Goal: Use online tool/utility: Utilize a website feature to perform a specific function

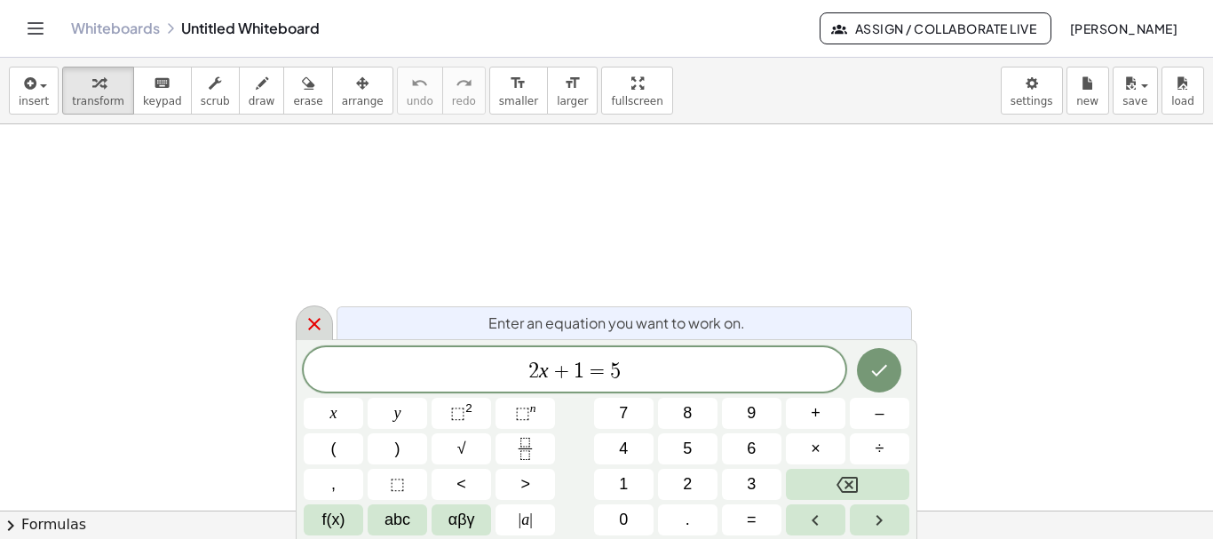
click at [316, 318] on icon at bounding box center [314, 323] width 21 height 21
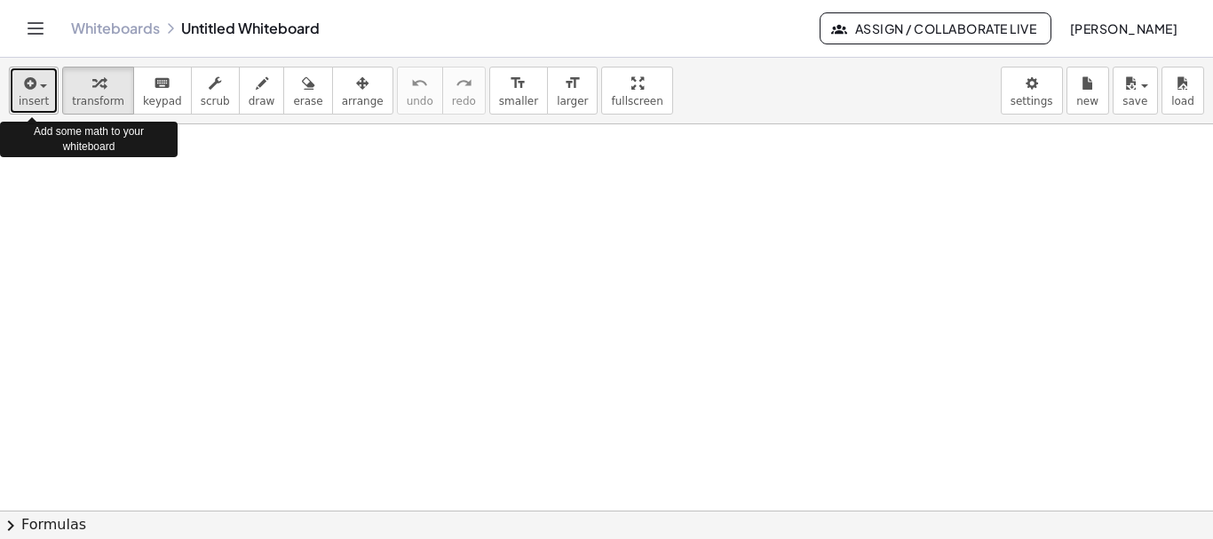
click at [38, 91] on div "button" at bounding box center [34, 82] width 30 height 21
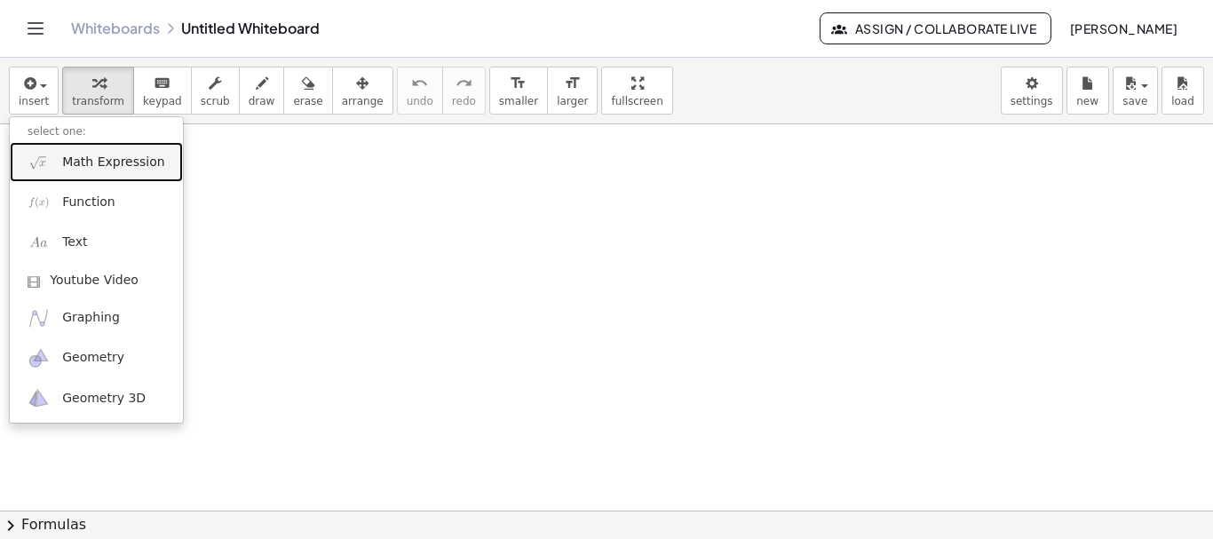
click at [110, 163] on span "Math Expression" at bounding box center [113, 163] width 102 height 18
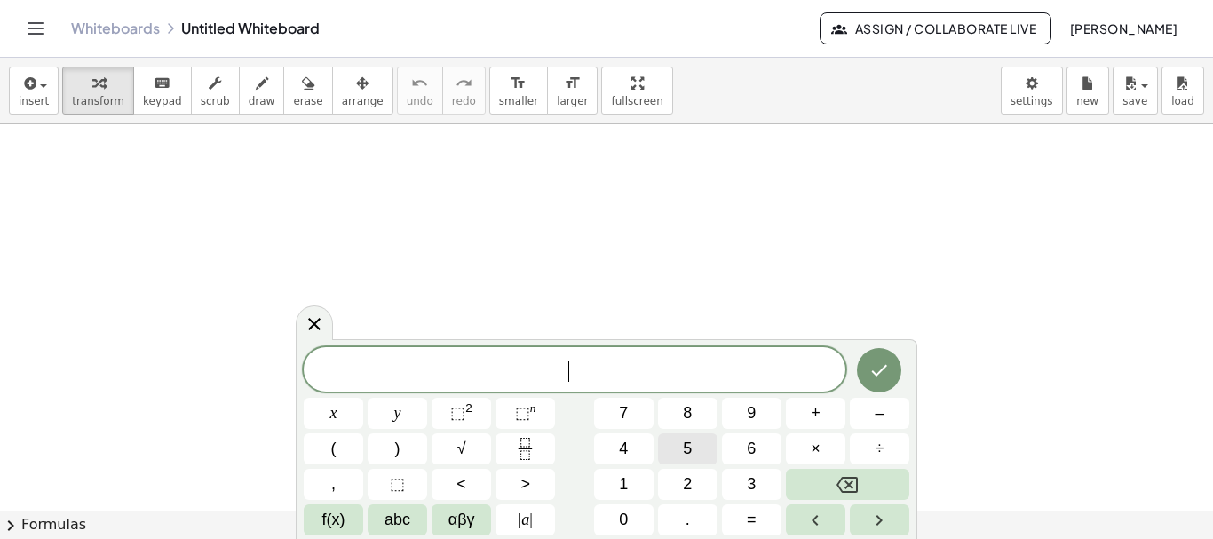
click at [685, 455] on span "5" at bounding box center [687, 449] width 9 height 24
click at [813, 409] on span "+" at bounding box center [816, 413] width 10 height 24
click at [756, 441] on button "6" at bounding box center [751, 448] width 59 height 31
click at [846, 484] on icon "Backspace" at bounding box center [846, 484] width 21 height 21
click at [621, 474] on span "1" at bounding box center [623, 484] width 9 height 24
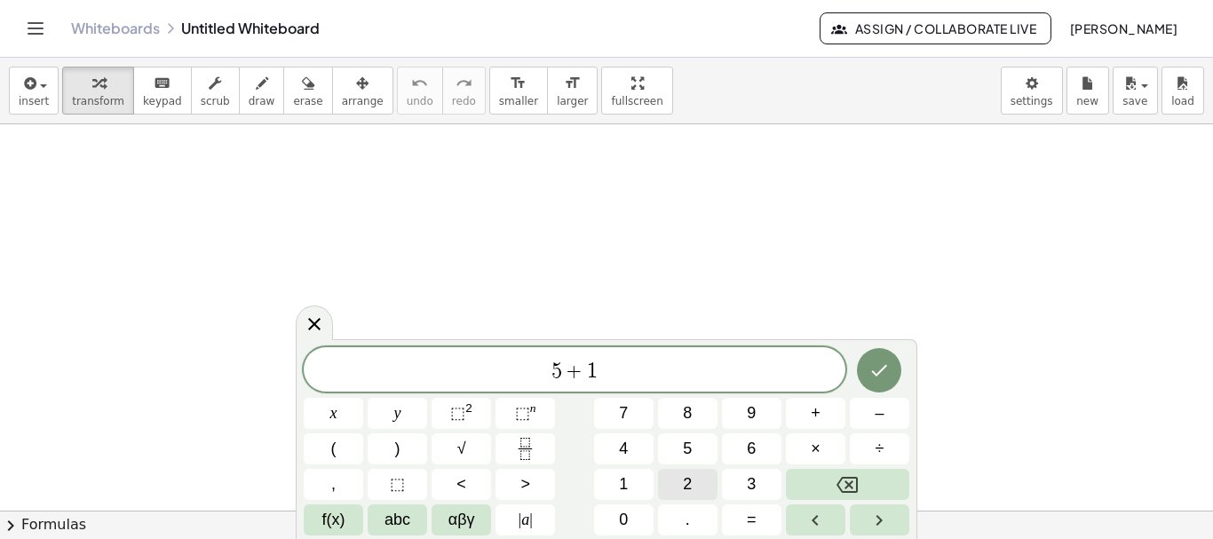
click at [680, 472] on button "2" at bounding box center [687, 484] width 59 height 31
click at [877, 444] on span "÷" at bounding box center [879, 449] width 9 height 24
click at [747, 442] on span "6" at bounding box center [751, 449] width 9 height 24
click at [880, 368] on icon "Done" at bounding box center [878, 370] width 21 height 21
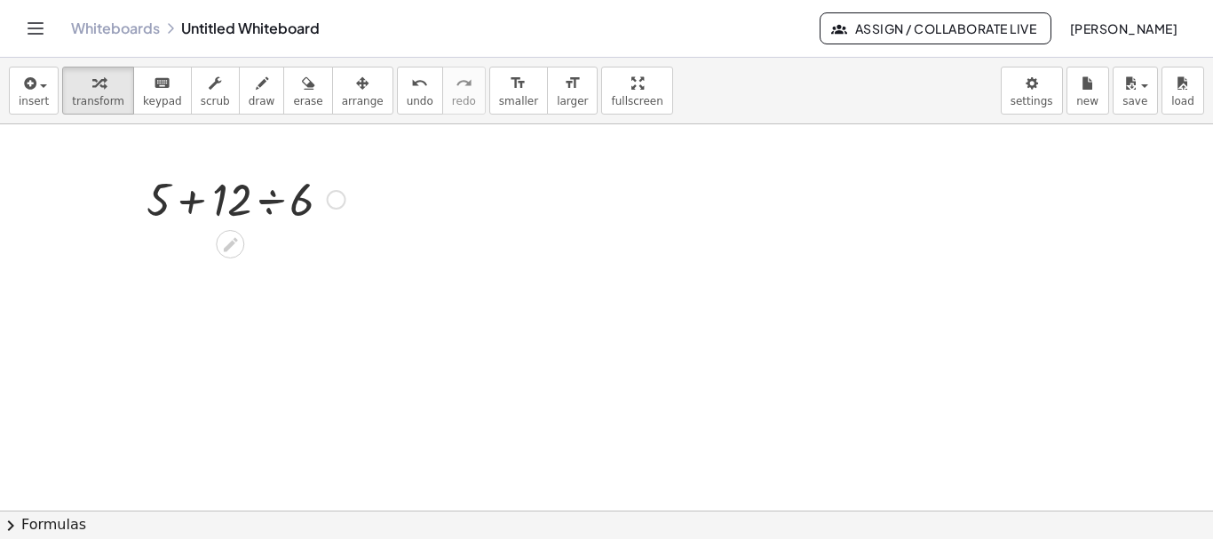
click at [267, 201] on div at bounding box center [246, 198] width 217 height 60
click at [231, 264] on div at bounding box center [246, 258] width 217 height 60
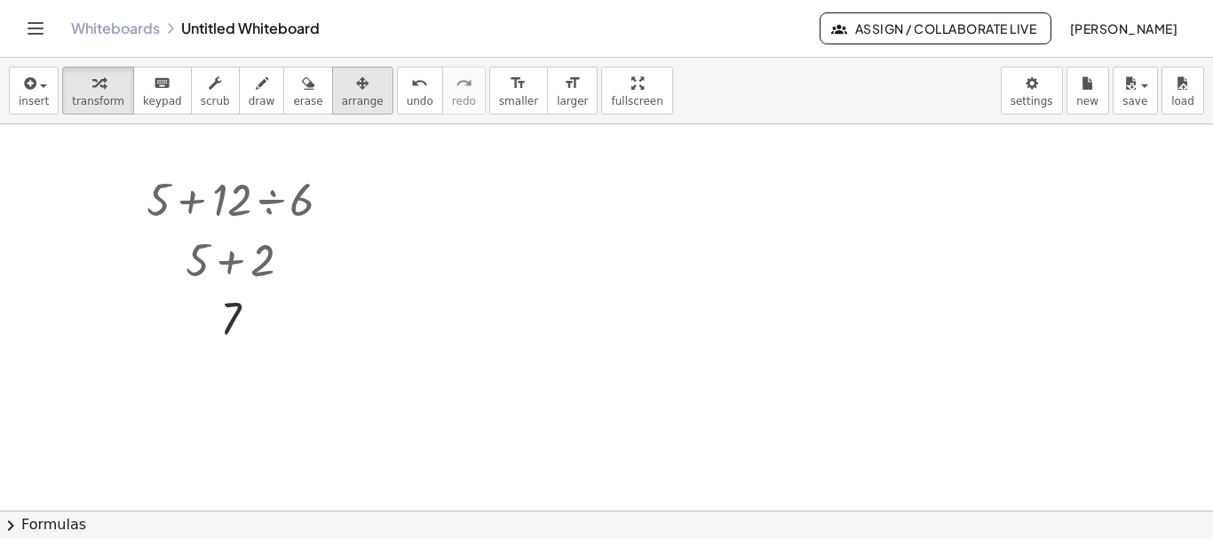
click at [342, 95] on span "arrange" at bounding box center [363, 101] width 42 height 12
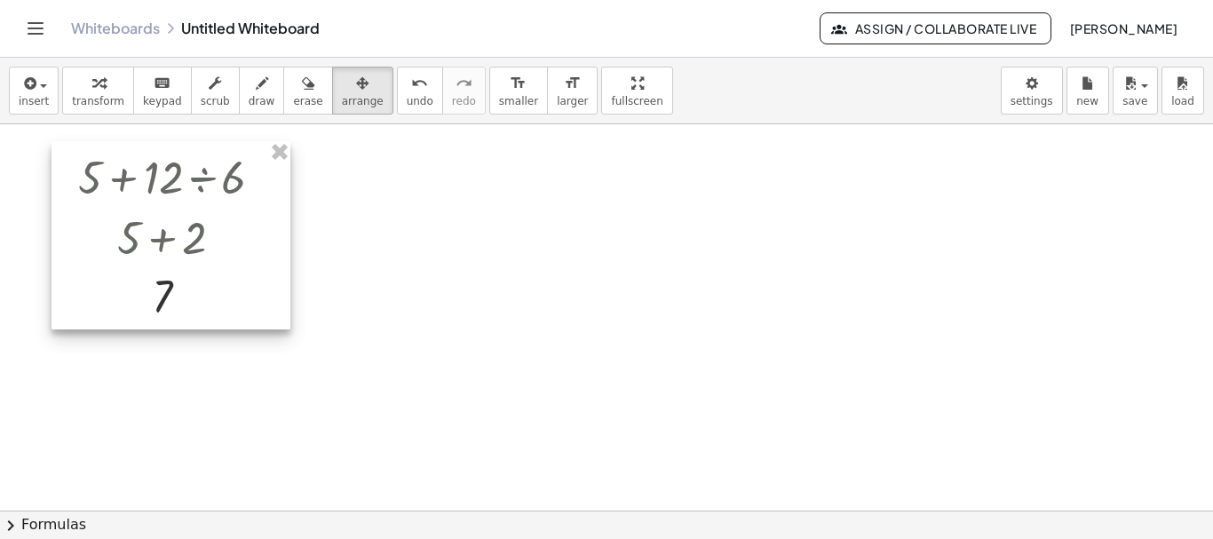
drag, startPoint x: 309, startPoint y: 271, endPoint x: 241, endPoint y: 249, distance: 71.6
click at [241, 249] on div at bounding box center [170, 235] width 239 height 188
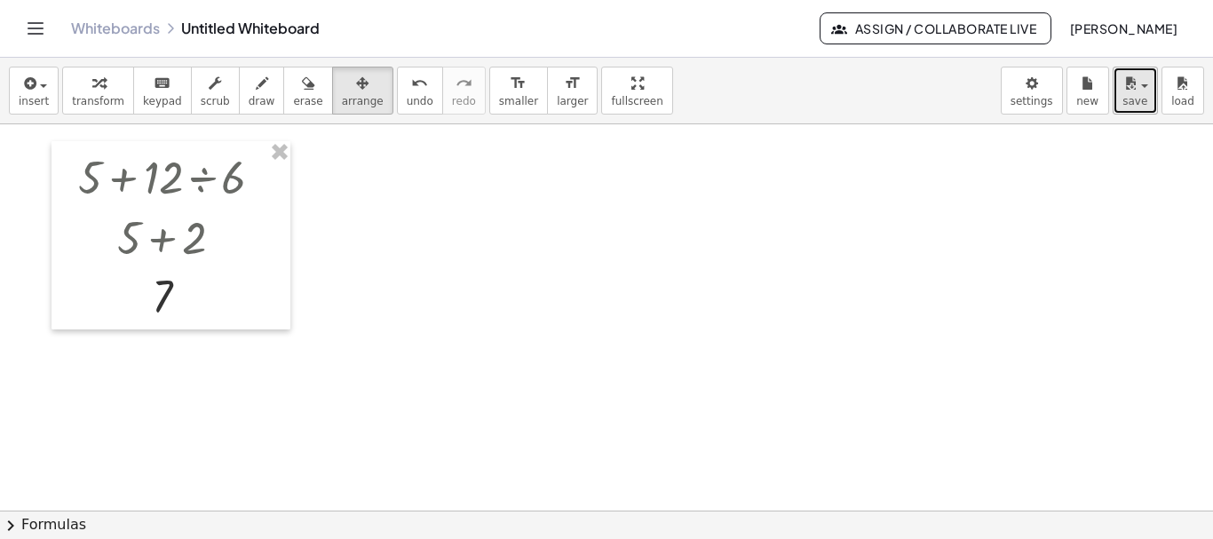
click at [1142, 105] on span "save" at bounding box center [1134, 101] width 25 height 12
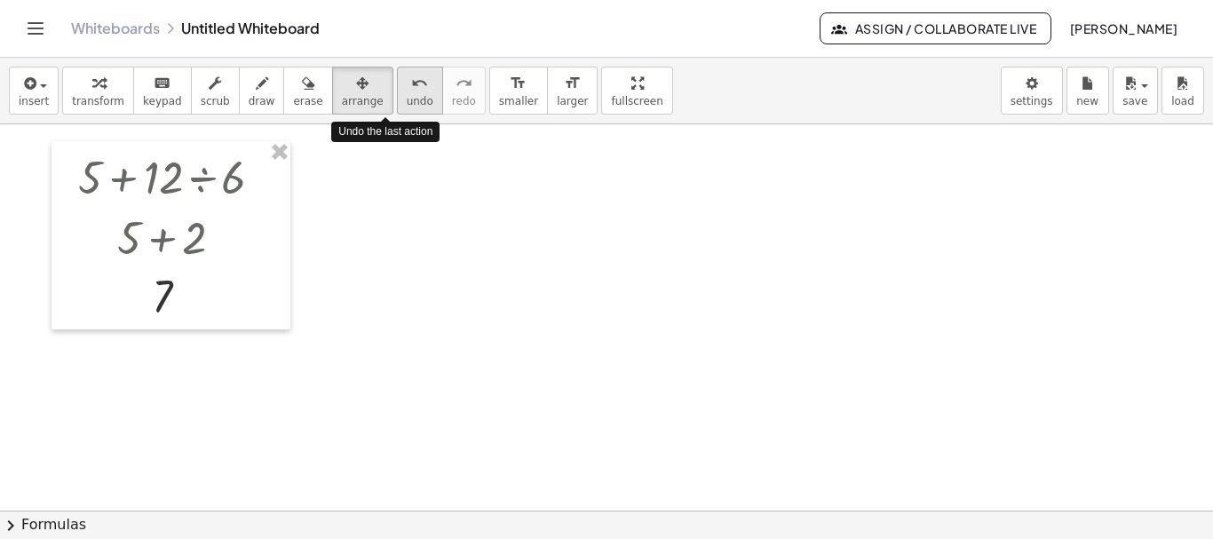
click at [411, 84] on icon "undo" at bounding box center [419, 83] width 17 height 21
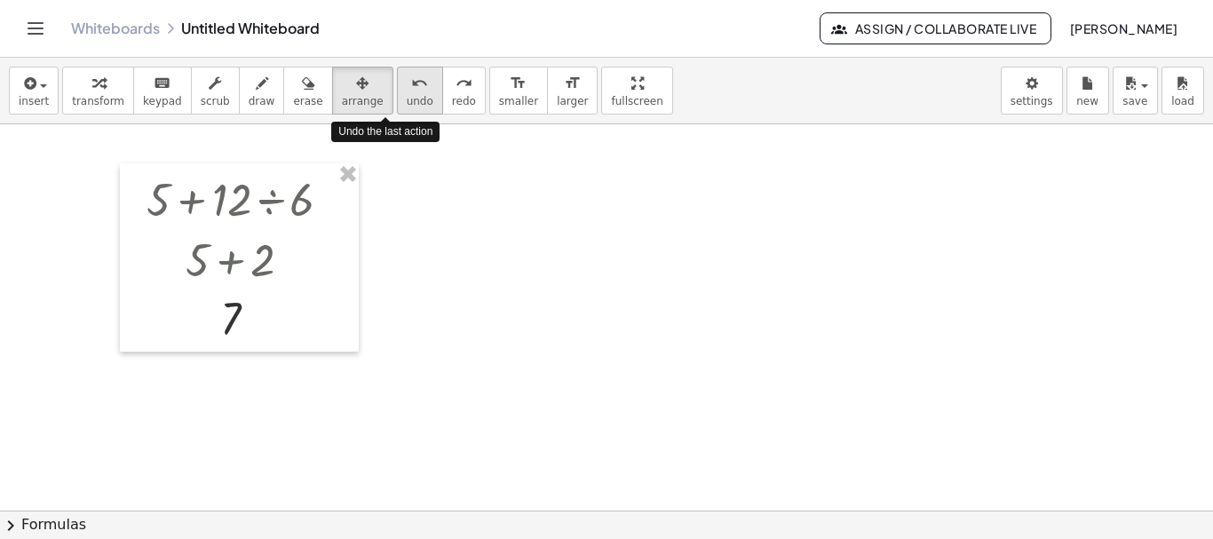
click at [411, 84] on icon "undo" at bounding box center [419, 83] width 17 height 21
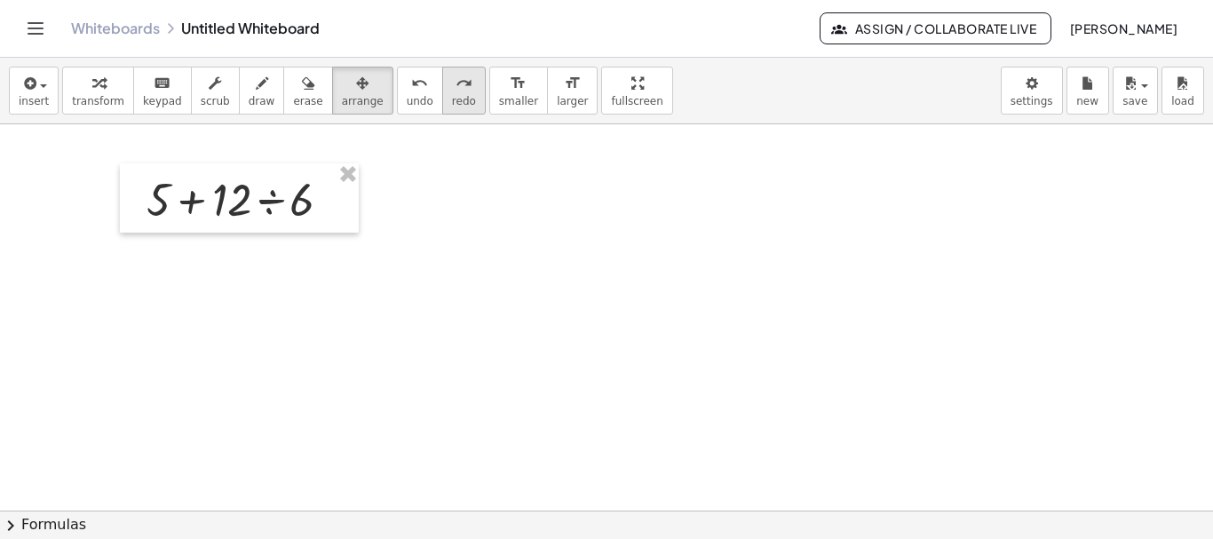
click at [455, 91] on icon "redo" at bounding box center [463, 83] width 17 height 21
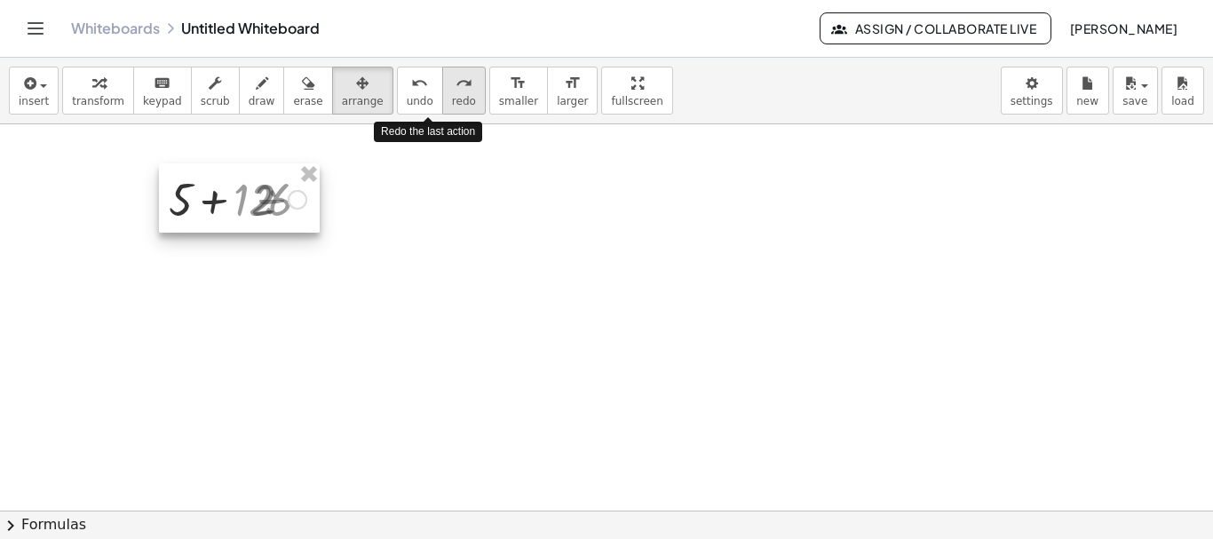
click at [455, 91] on icon "redo" at bounding box center [463, 83] width 17 height 21
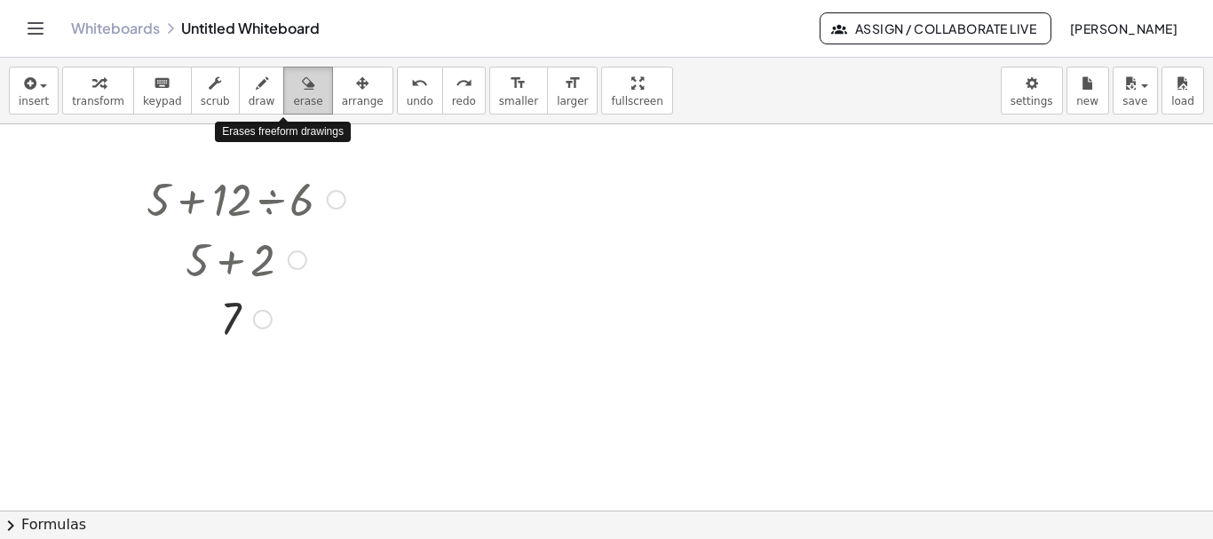
click at [302, 92] on icon "button" at bounding box center [308, 83] width 12 height 21
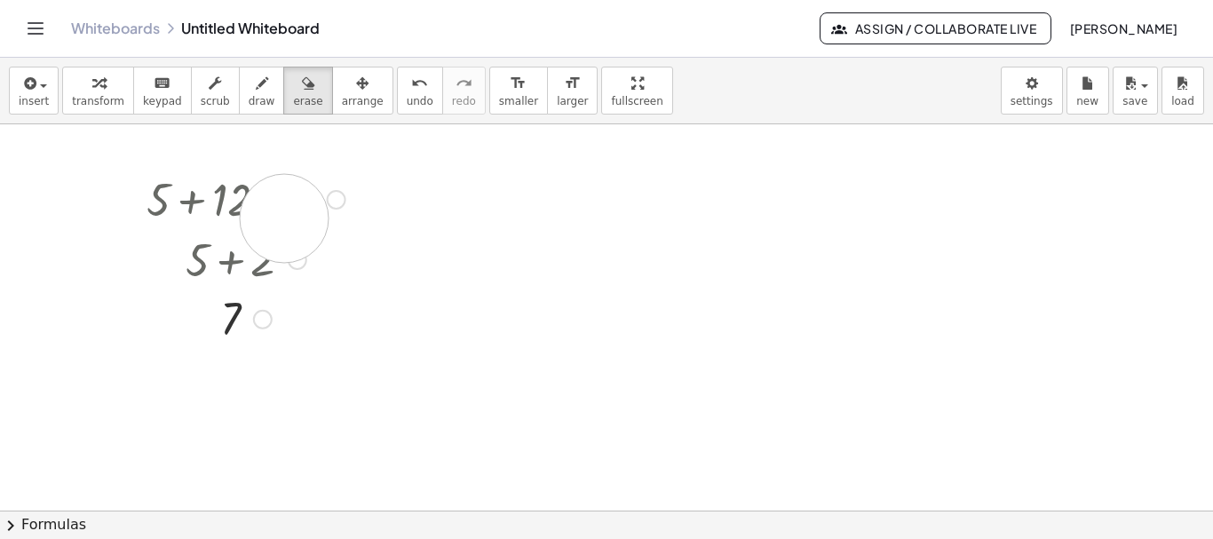
click at [342, 98] on span "arrange" at bounding box center [363, 101] width 42 height 12
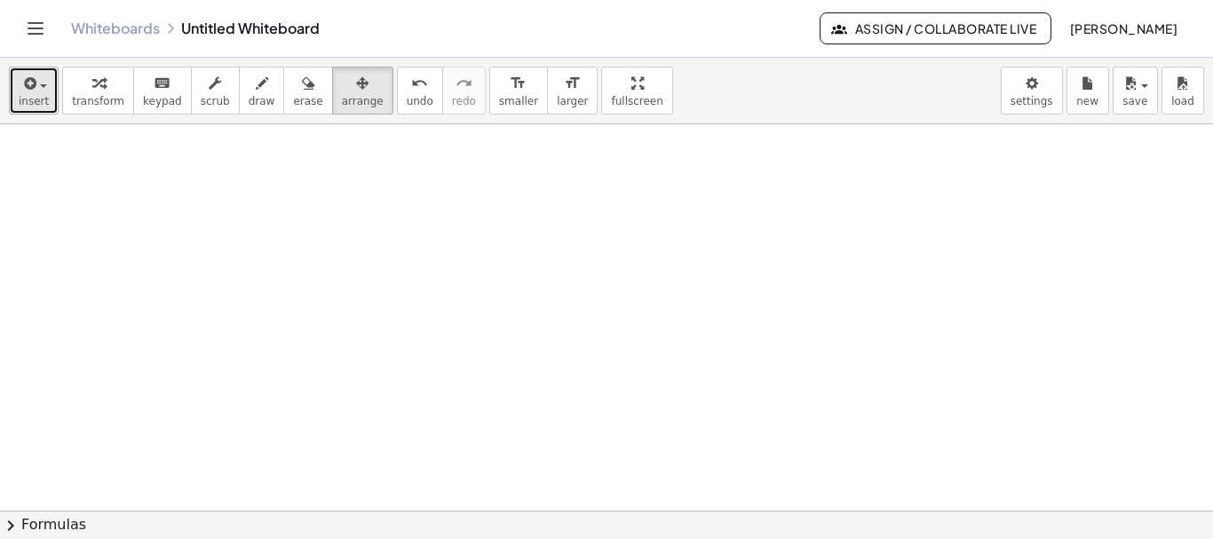
click at [20, 90] on icon "button" at bounding box center [28, 83] width 16 height 21
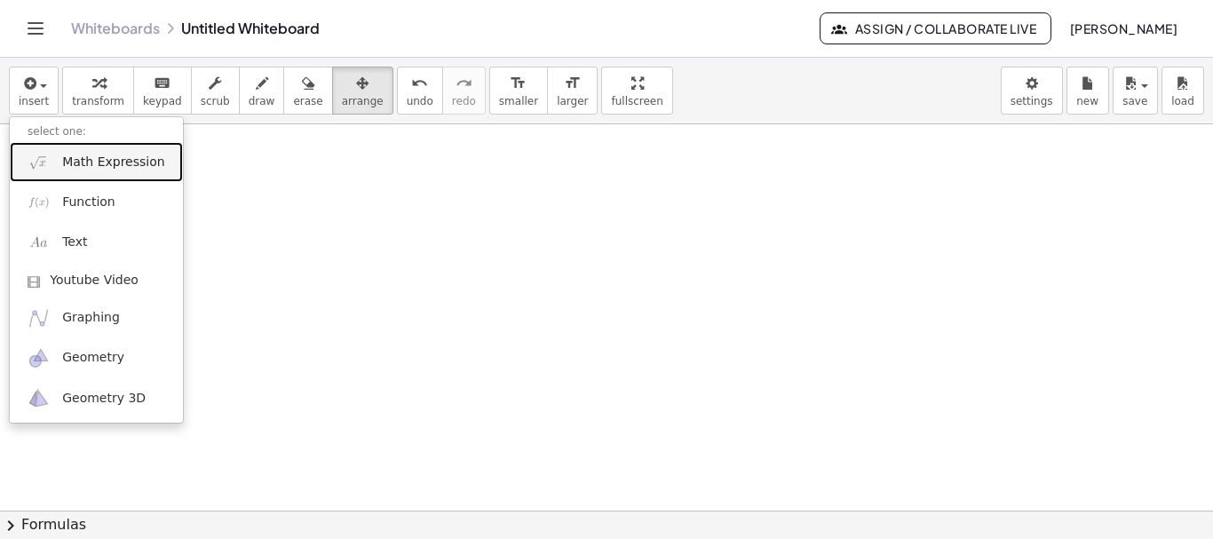
click at [58, 166] on link "Math Expression" at bounding box center [96, 162] width 173 height 40
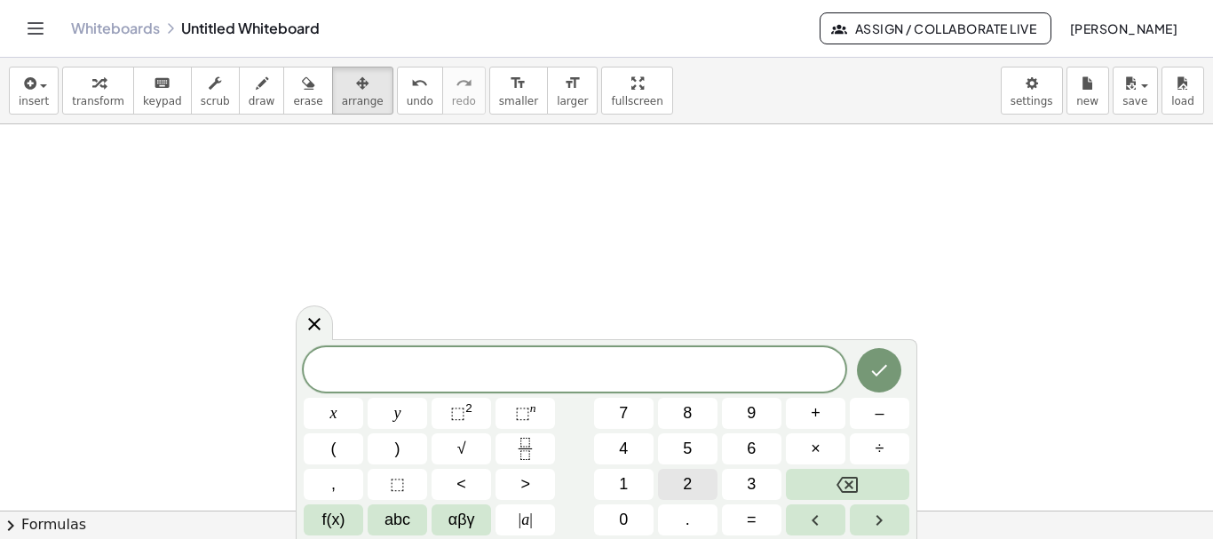
click at [685, 482] on span "2" at bounding box center [687, 484] width 9 height 24
click at [327, 407] on button "x" at bounding box center [333, 413] width 59 height 31
click at [813, 406] on span "+" at bounding box center [816, 413] width 10 height 24
click at [688, 449] on span "5" at bounding box center [687, 449] width 9 height 24
click at [756, 516] on button "=" at bounding box center [751, 519] width 59 height 31
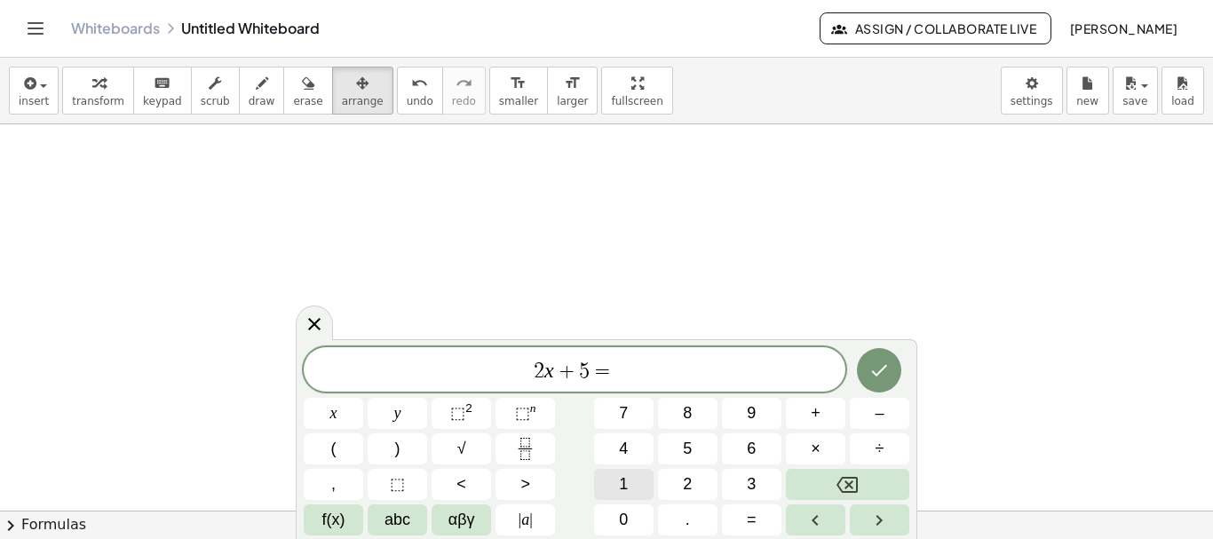
click at [614, 482] on button "1" at bounding box center [623, 484] width 59 height 31
click at [692, 446] on span "5" at bounding box center [687, 449] width 9 height 24
click at [888, 368] on icon "Done" at bounding box center [878, 370] width 21 height 21
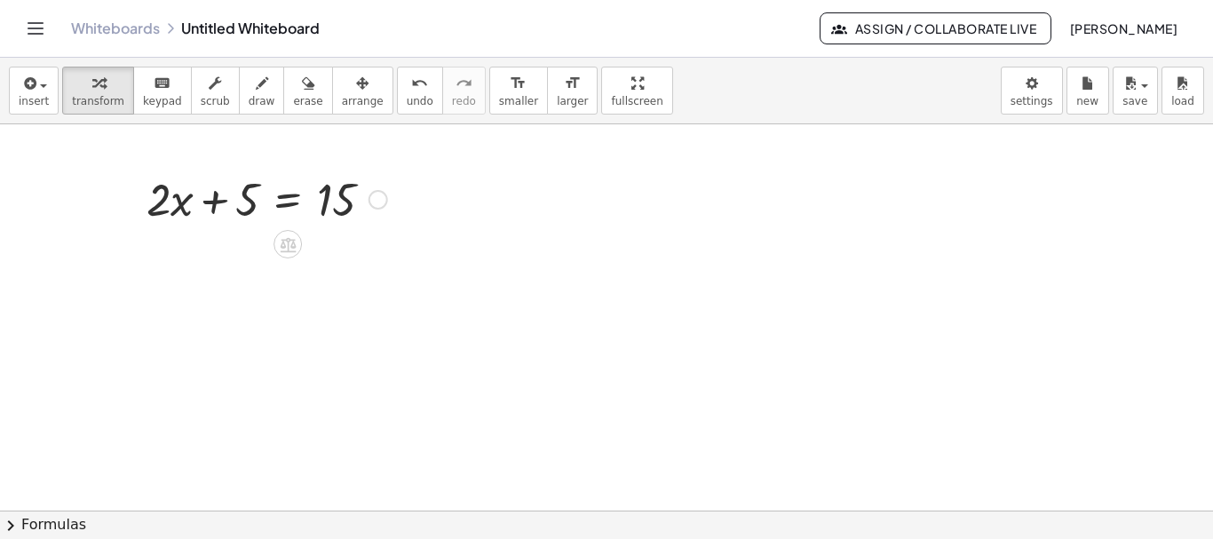
click at [249, 202] on div at bounding box center [267, 198] width 258 height 60
click at [212, 206] on div at bounding box center [267, 198] width 258 height 60
click at [180, 206] on div at bounding box center [267, 198] width 258 height 60
click at [290, 246] on icon at bounding box center [288, 244] width 16 height 15
click at [360, 242] on icon at bounding box center [359, 244] width 16 height 16
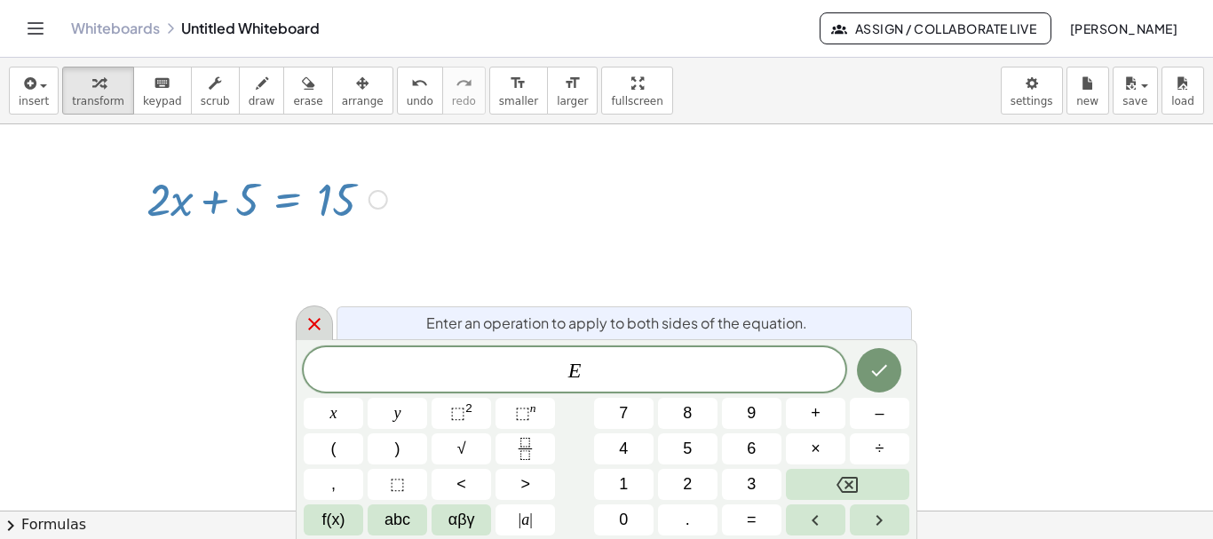
click at [310, 322] on icon at bounding box center [314, 323] width 21 height 21
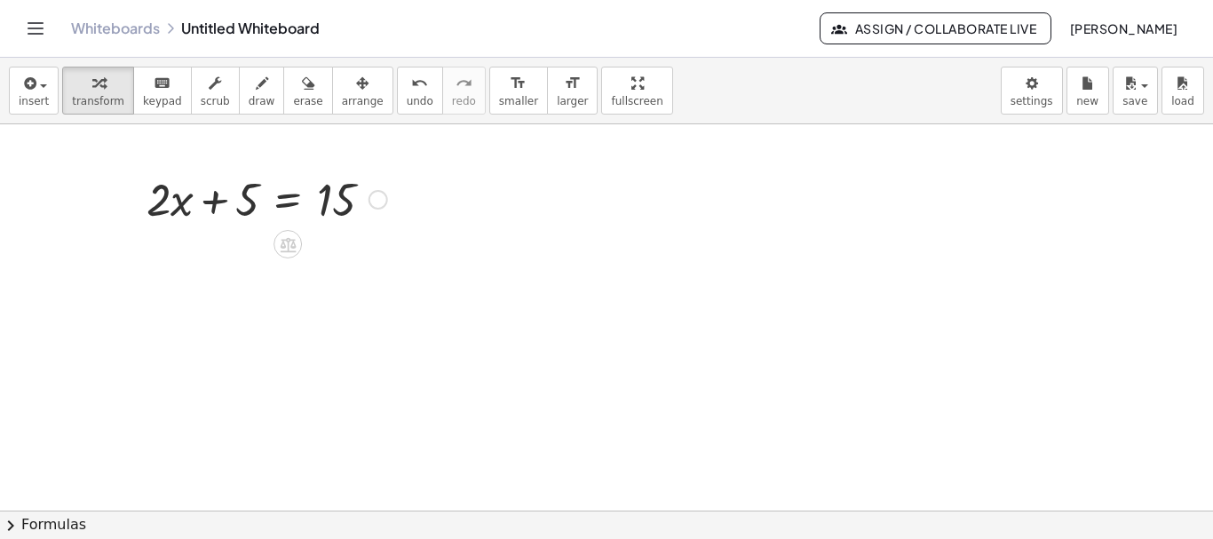
click at [379, 203] on div at bounding box center [378, 200] width 20 height 20
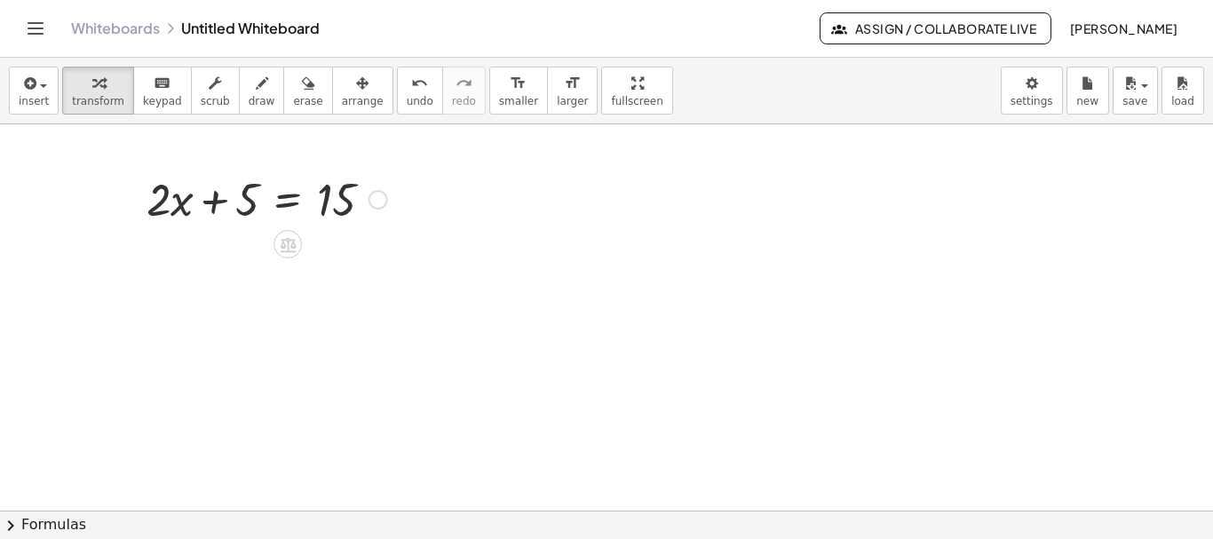
click at [251, 195] on div at bounding box center [267, 198] width 258 height 60
click at [255, 184] on div at bounding box center [267, 198] width 258 height 60
click at [375, 202] on div "Fix a mistake Transform line Copy line as LaTeX Copy derivation as LaTeX Expand…" at bounding box center [378, 200] width 20 height 20
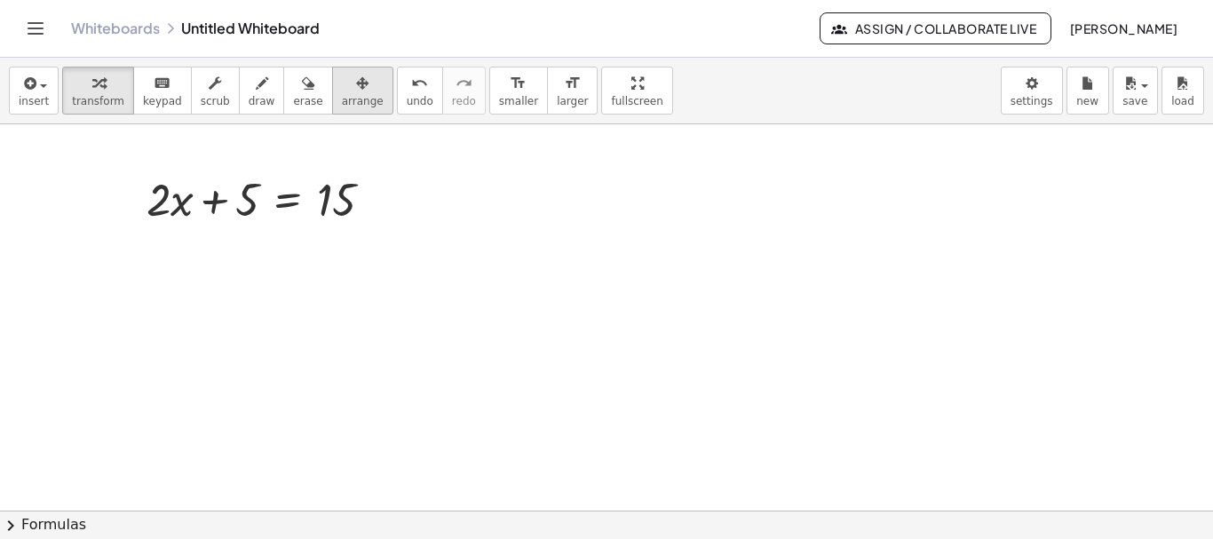
click at [356, 92] on icon "button" at bounding box center [362, 83] width 12 height 21
